Goal: Task Accomplishment & Management: Manage account settings

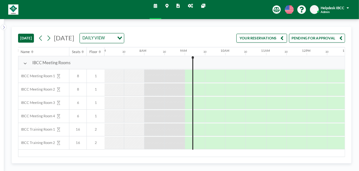
scroll to position [0, 304]
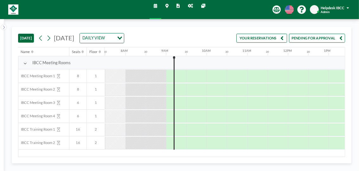
click at [275, 41] on button "YOUR RESERVATIONS" at bounding box center [262, 38] width 51 height 9
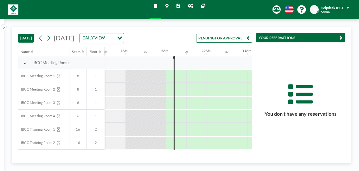
click at [238, 38] on button "PENDING FOR APPROVAL" at bounding box center [224, 38] width 56 height 9
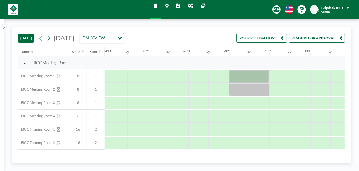
scroll to position [0, 487]
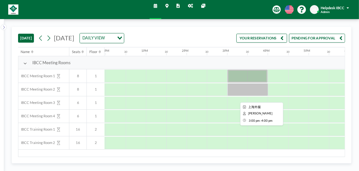
click at [254, 90] on div at bounding box center [248, 89] width 41 height 13
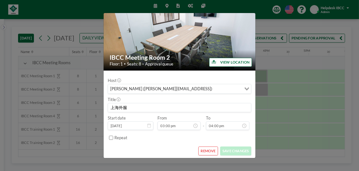
scroll to position [161, 0]
click at [210, 148] on button "REMOVE" at bounding box center [209, 150] width 20 height 9
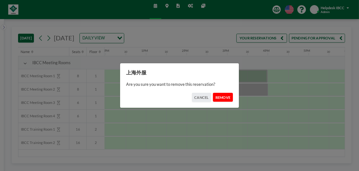
click at [226, 98] on button "REMOVE" at bounding box center [223, 97] width 20 height 9
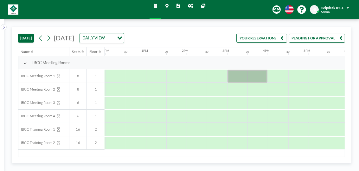
click at [342, 39] on icon "button" at bounding box center [341, 38] width 3 height 6
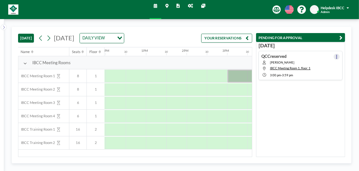
click at [336, 56] on icon at bounding box center [337, 57] width 2 height 4
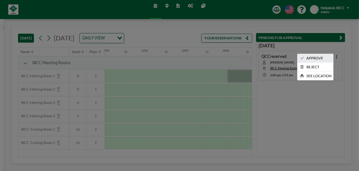
click at [324, 58] on li "APPROVE" at bounding box center [316, 58] width 36 height 9
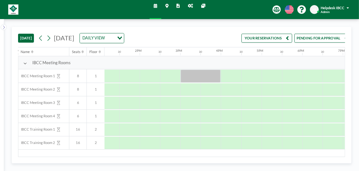
scroll to position [0, 538]
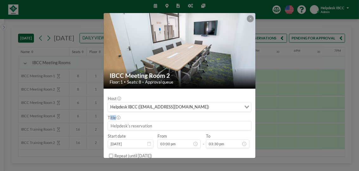
drag, startPoint x: 184, startPoint y: 90, endPoint x: 281, endPoint y: 113, distance: 99.0
click at [281, 113] on div "IBCC Meeting Room 2 Floor: 1 • Seats: 8 • Approval queue Host Helpdesk IBCC ([E…" at bounding box center [179, 85] width 359 height 171
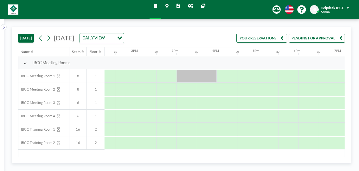
click at [213, 38] on div "[DATE] [DATE] DAILY VIEW Loading... YOUR RESERVATIONS PENDING FOR APPROVAL" at bounding box center [181, 37] width 327 height 20
click at [177, 7] on icon at bounding box center [178, 6] width 3 height 4
